Goal: Find specific page/section: Find specific page/section

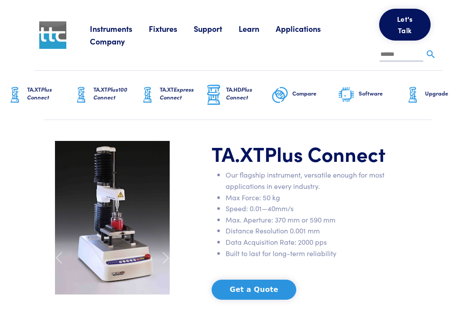
click at [299, 29] on link "Applications" at bounding box center [307, 28] width 62 height 11
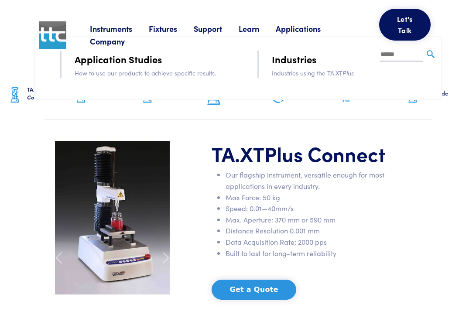
click at [385, 52] on input "text" at bounding box center [402, 54] width 44 height 13
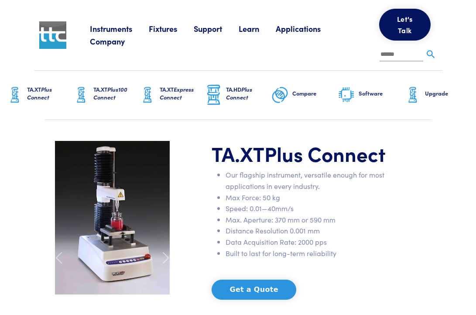
click at [161, 25] on link "Fixtures" at bounding box center [171, 28] width 45 height 11
click at [148, 64] on div "Instruments Texture Analyzers Measure any physical product characteristic. TA.X…" at bounding box center [264, 35] width 348 height 70
click at [389, 58] on input "text" at bounding box center [402, 54] width 44 height 13
type input "******"
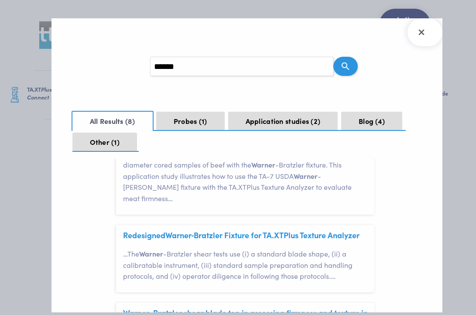
scroll to position [174, 0]
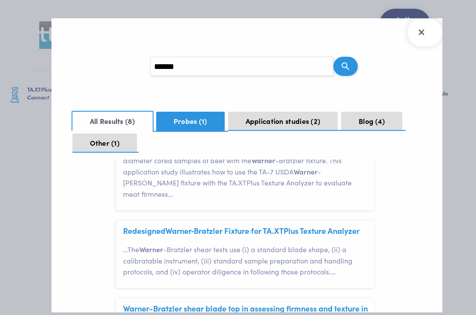
click at [172, 119] on button "Probes 1" at bounding box center [190, 121] width 69 height 19
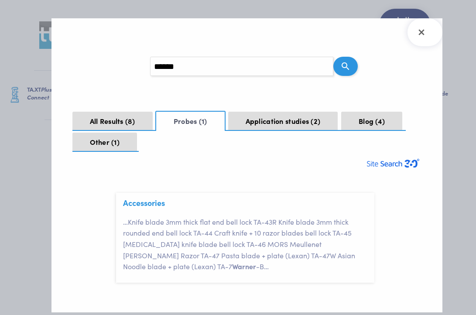
click at [174, 214] on div "Accessories … Knife blade 3mm thick flat end bell lock TA-43R Knife blade 3mm t…" at bounding box center [249, 238] width 252 height 90
click at [154, 208] on link "Accessories" at bounding box center [144, 202] width 42 height 11
click at [423, 37] on icon "Close Search Results" at bounding box center [422, 32] width 14 height 14
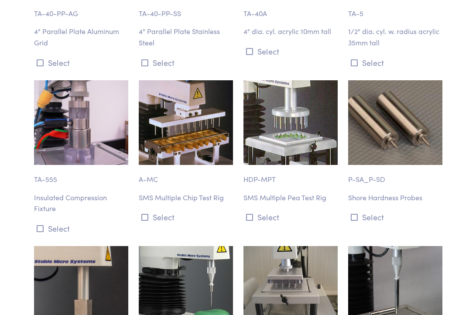
scroll to position [1928, 0]
